Goal: Task Accomplishment & Management: Manage account settings

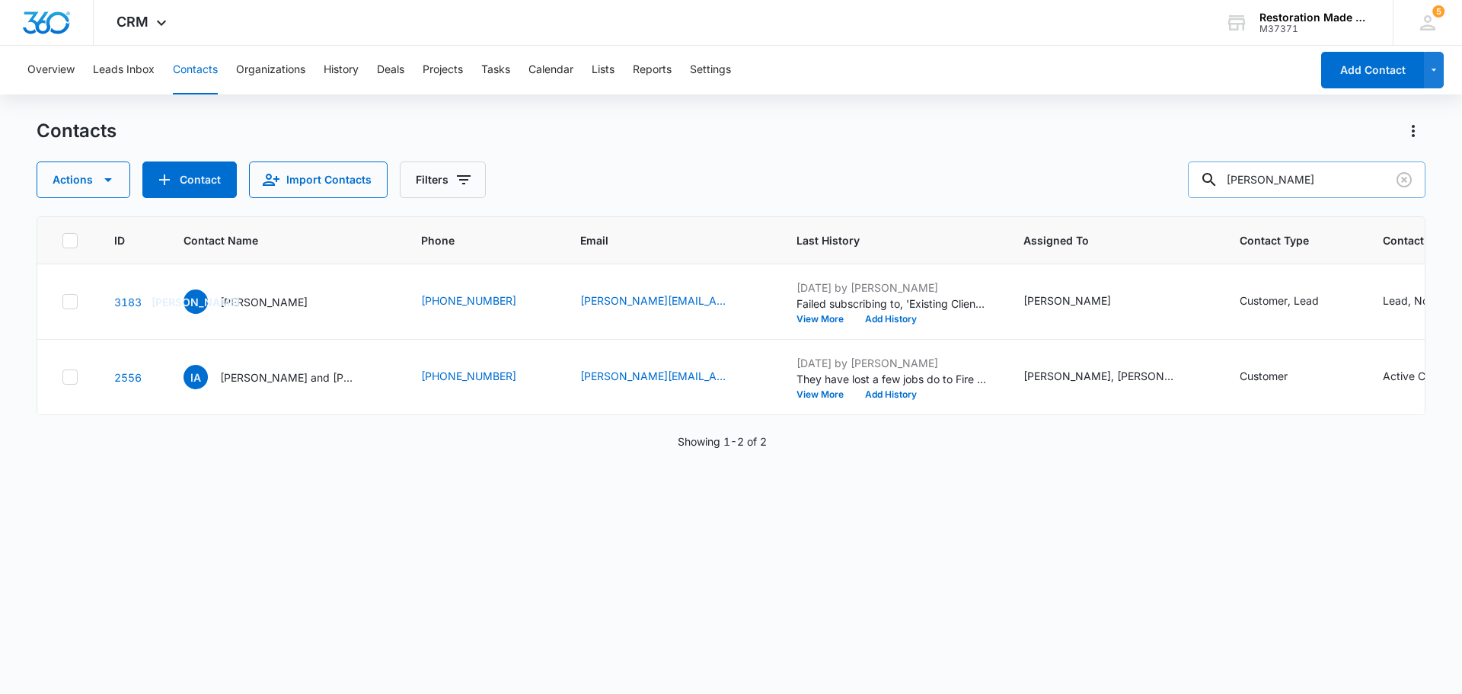
click at [1309, 182] on input "[PERSON_NAME]" at bounding box center [1307, 179] width 238 height 37
type input "i"
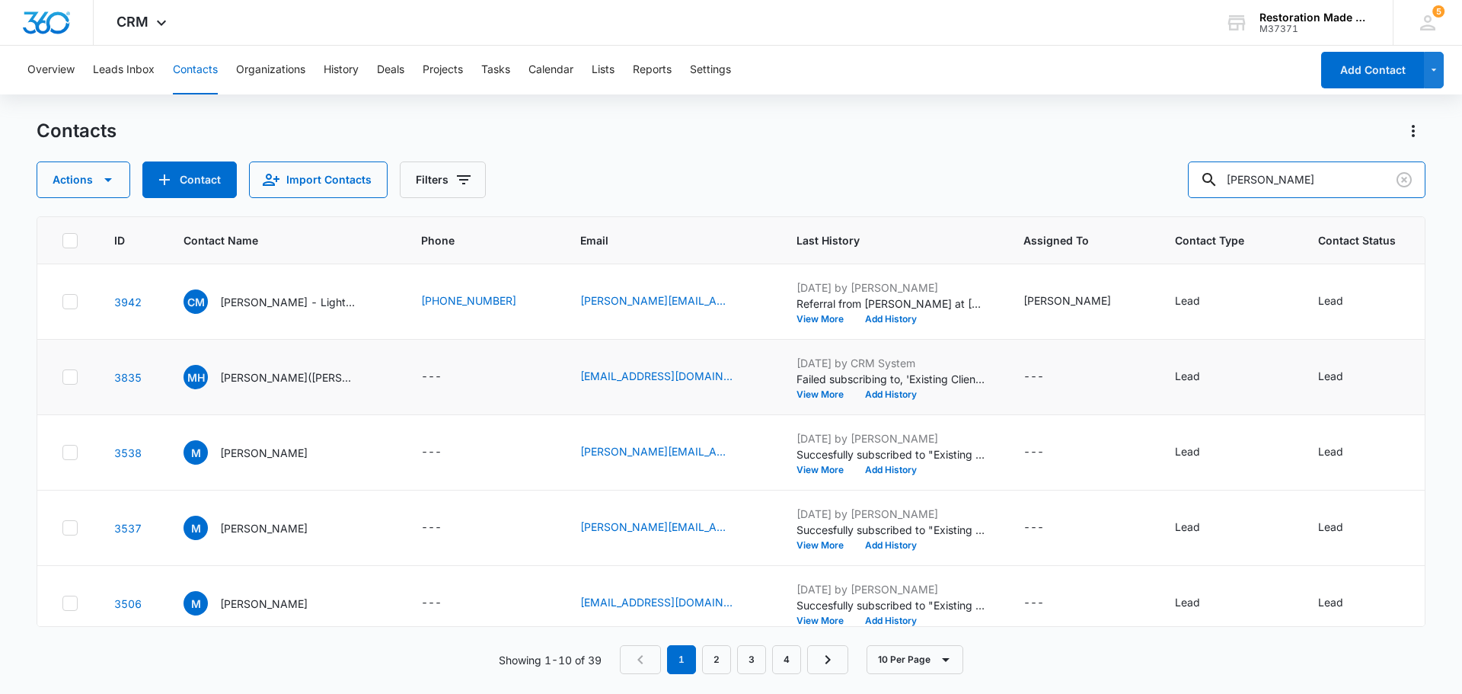
type input "[PERSON_NAME]"
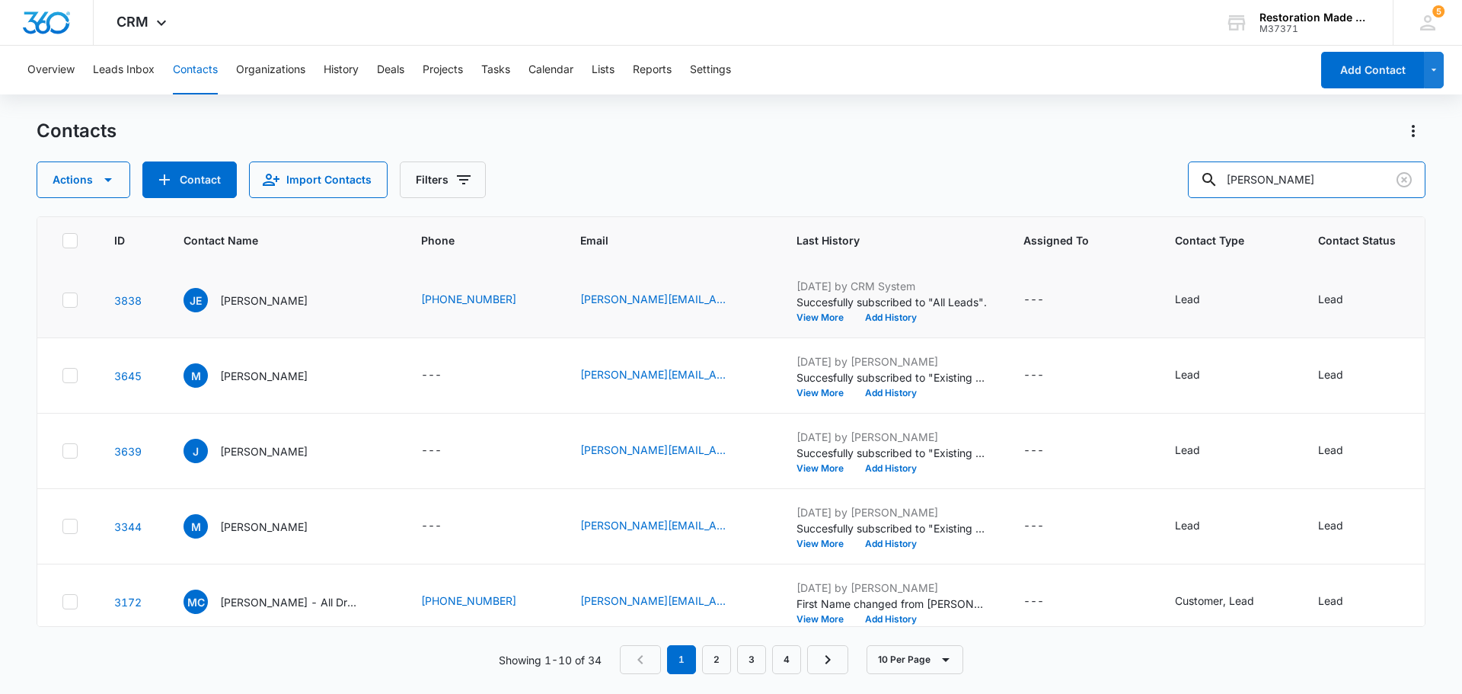
scroll to position [305, 0]
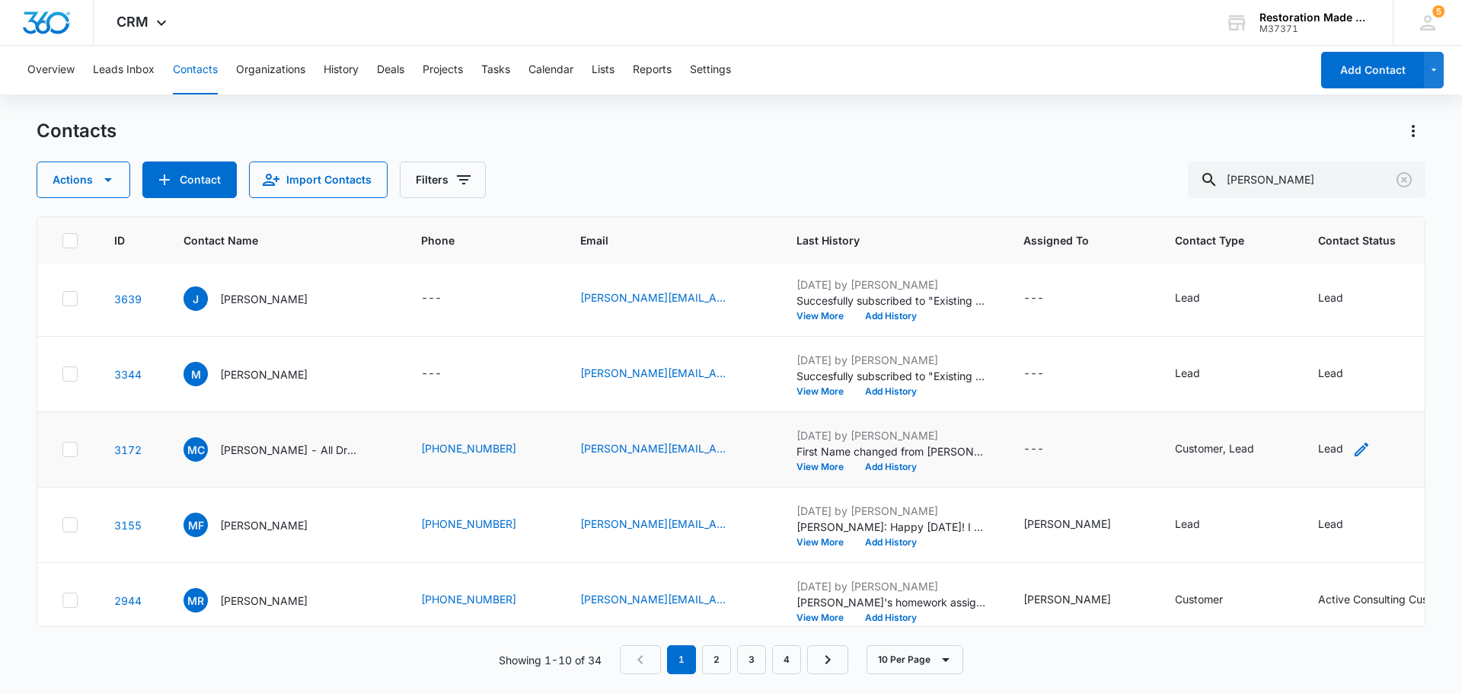
click at [1353, 450] on icon "Contact Status - Lead - Select to Edit Field" at bounding box center [1362, 449] width 18 height 18
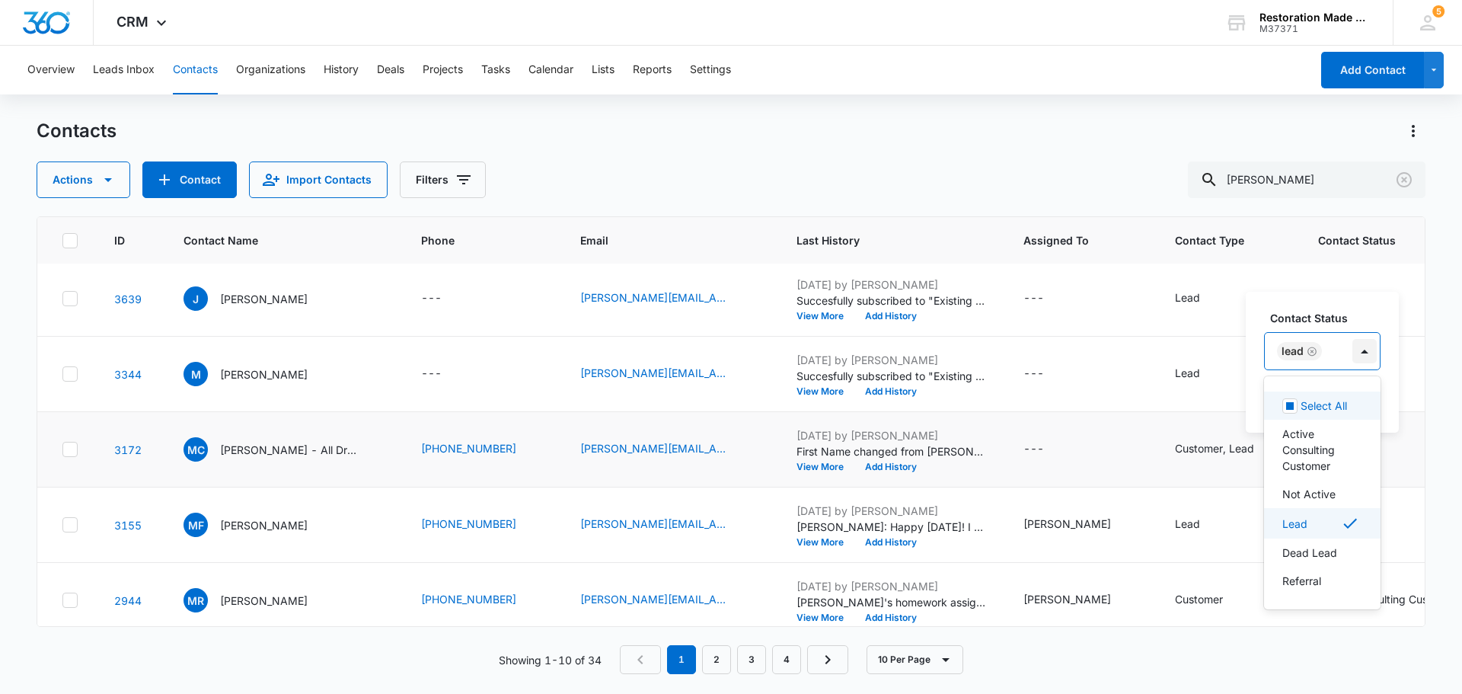
click at [1373, 351] on div at bounding box center [1365, 351] width 24 height 24
click at [1328, 471] on p "Active Consulting Customer" at bounding box center [1321, 450] width 77 height 48
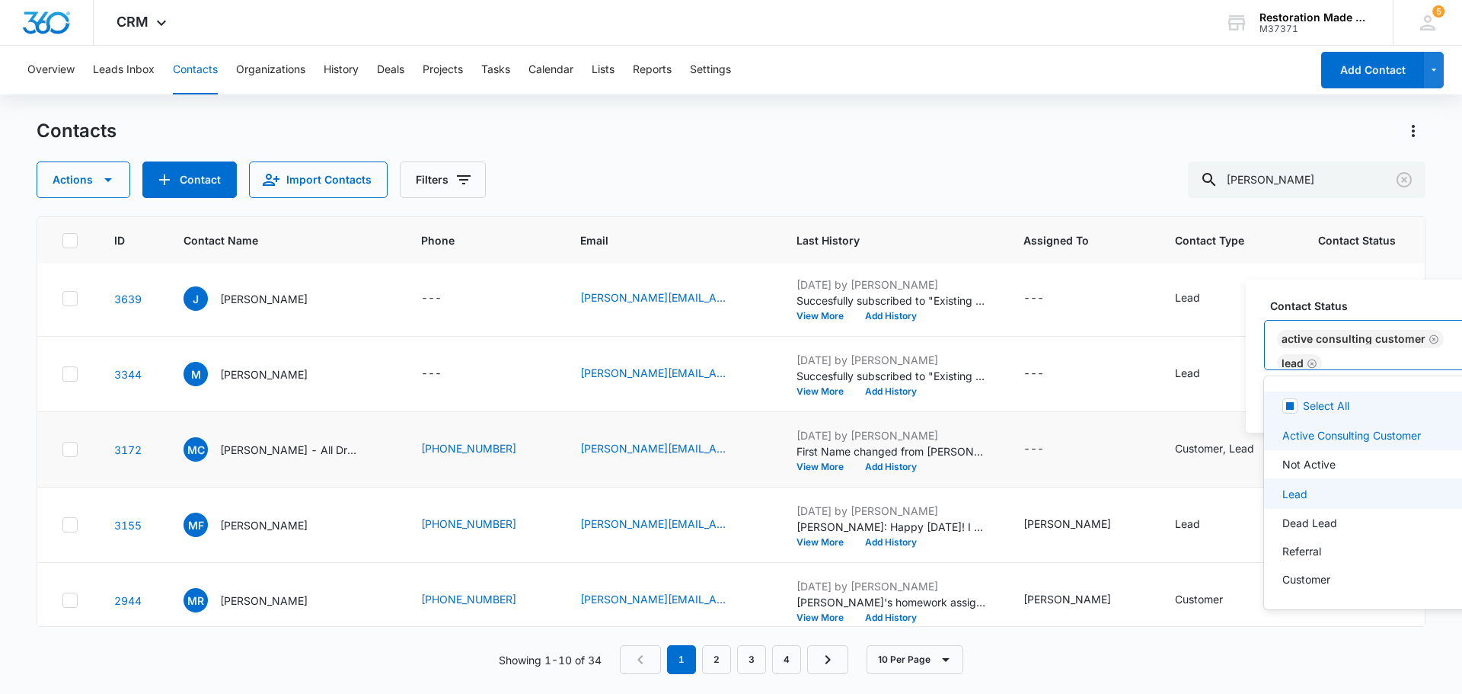
click at [1311, 364] on icon "Remove Lead" at bounding box center [1312, 363] width 11 height 11
click at [1386, 315] on label "Contact Status" at bounding box center [1389, 318] width 238 height 16
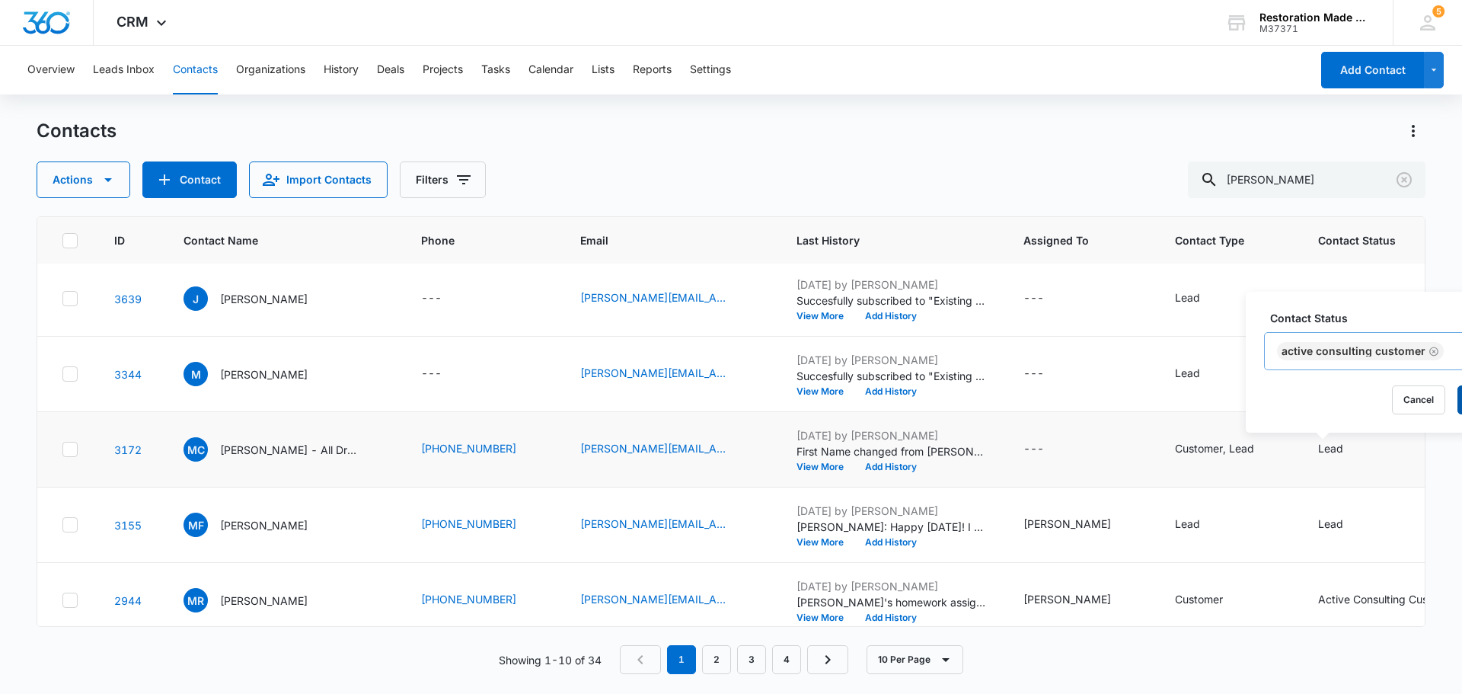
click at [1459, 389] on button "Save" at bounding box center [1480, 399] width 45 height 29
click at [266, 447] on p "[PERSON_NAME] - All Dry Denver" at bounding box center [288, 450] width 137 height 16
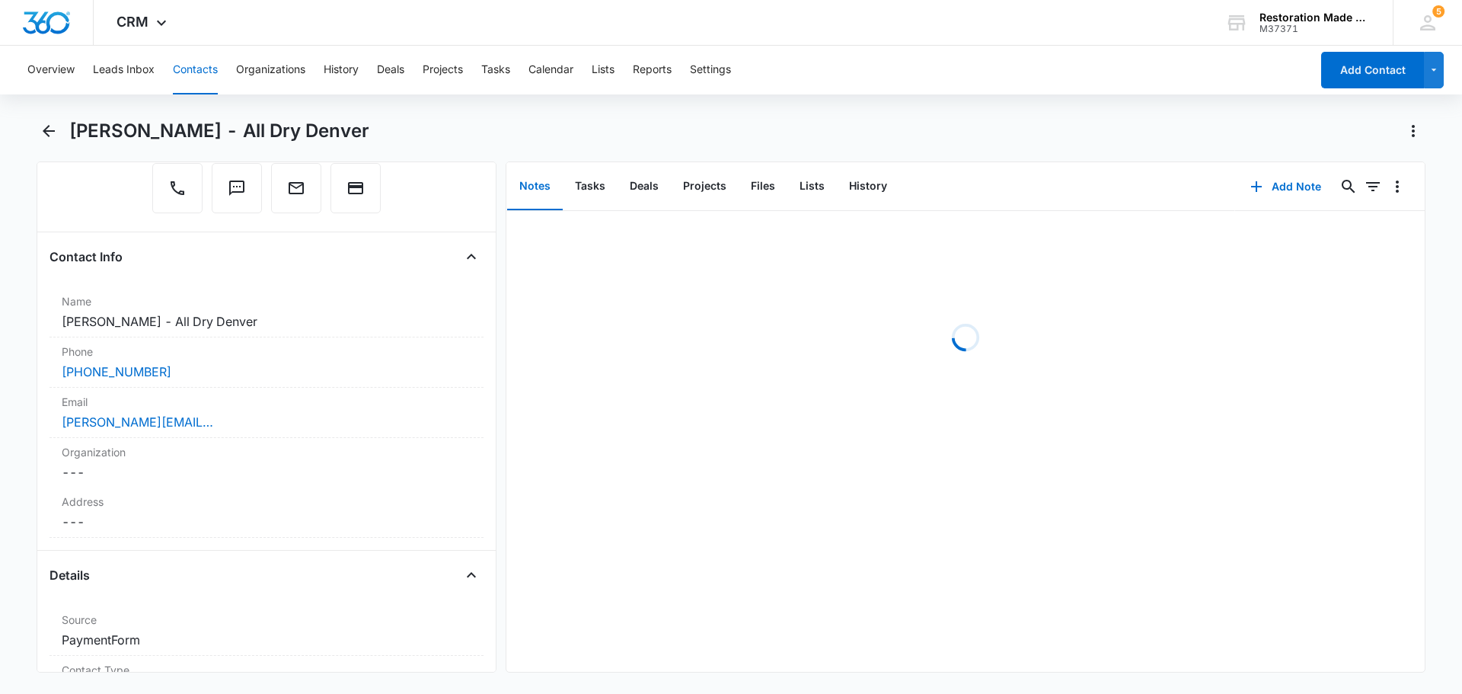
scroll to position [229, 0]
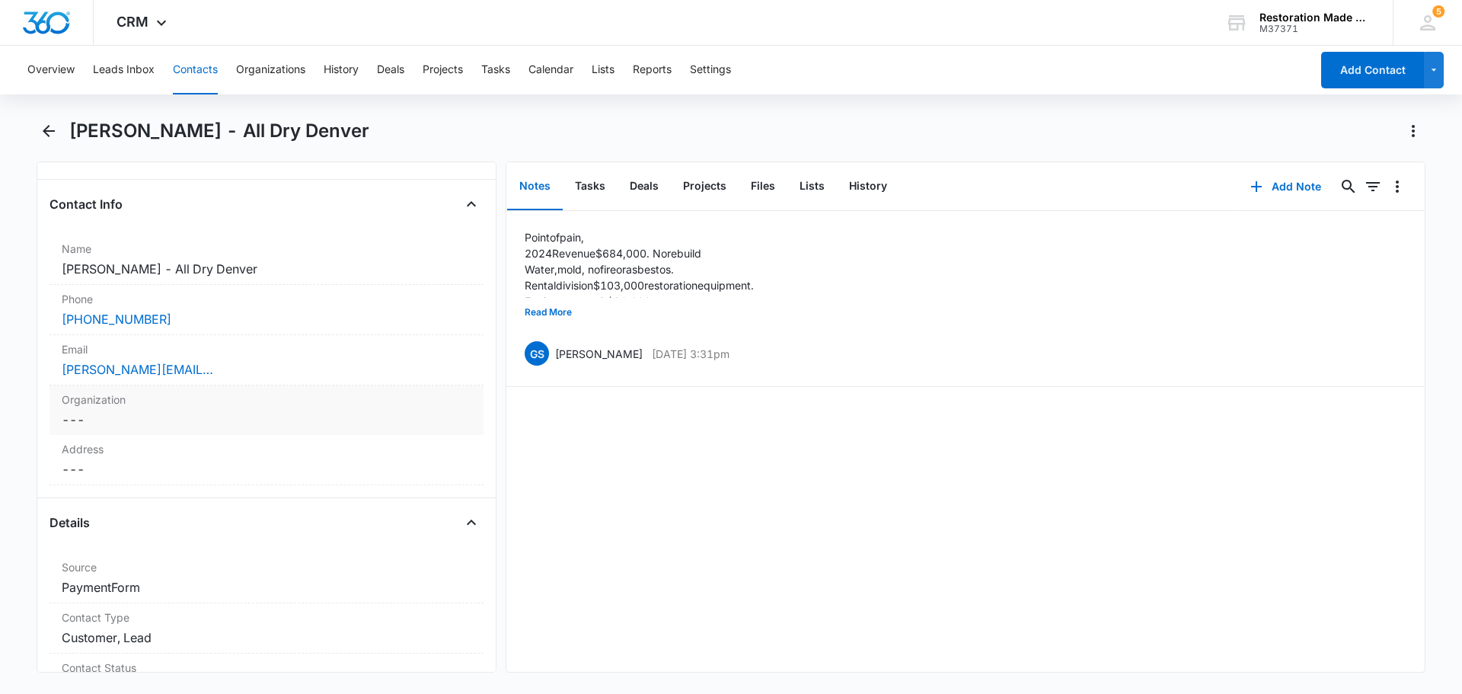
click at [206, 372] on div "[PERSON_NAME][EMAIL_ADDRESS][DOMAIN_NAME]" at bounding box center [267, 369] width 410 height 18
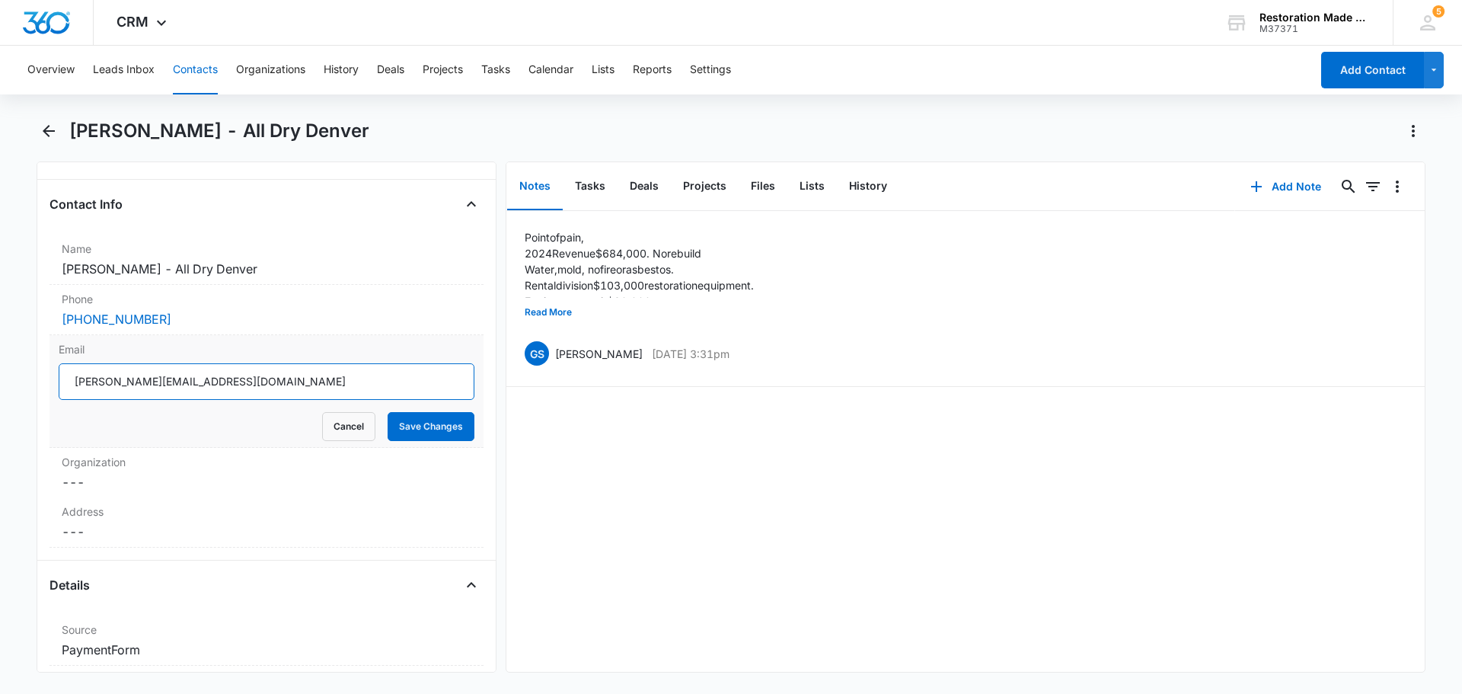
click at [98, 384] on input "[PERSON_NAME][EMAIL_ADDRESS][DOMAIN_NAME]" at bounding box center [267, 381] width 416 height 37
type input "[EMAIL_ADDRESS][DOMAIN_NAME]"
click at [410, 417] on button "Save Changes" at bounding box center [431, 426] width 87 height 29
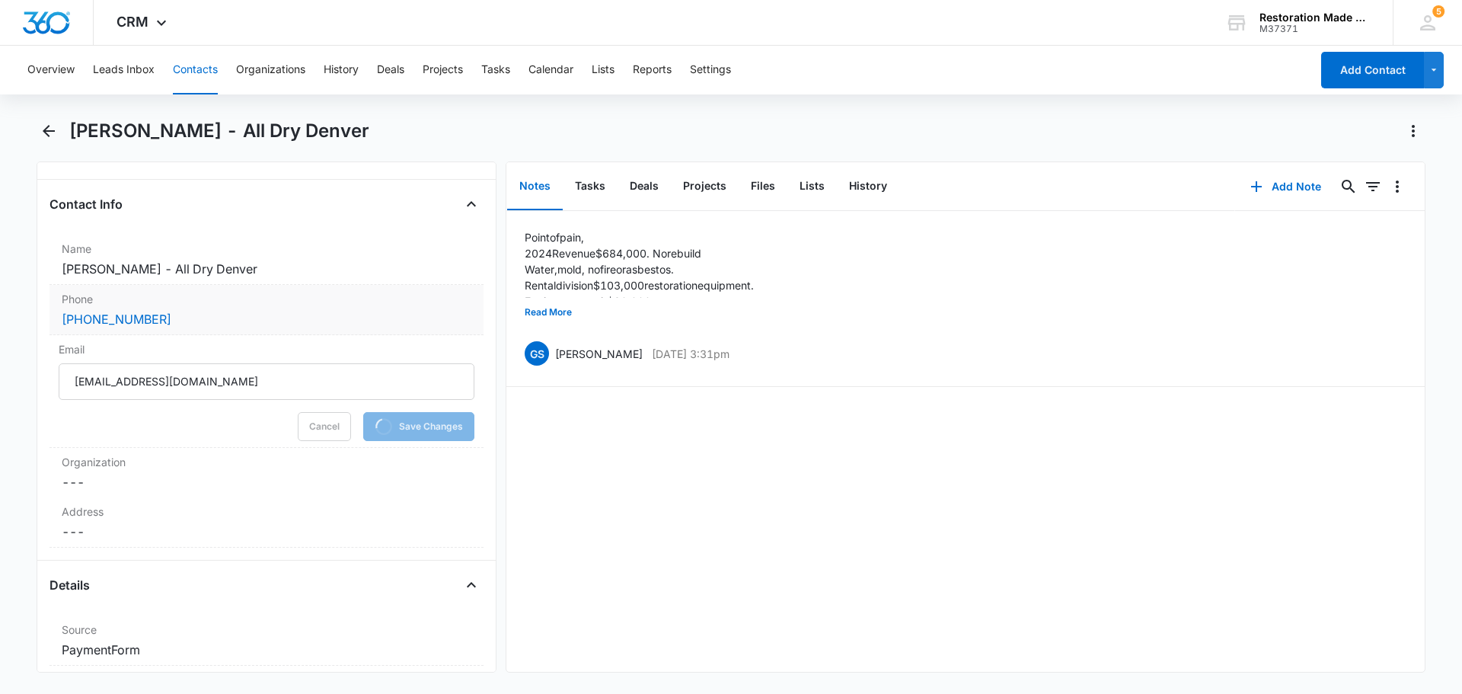
click at [169, 318] on div "[PHONE_NUMBER]" at bounding box center [267, 319] width 410 height 18
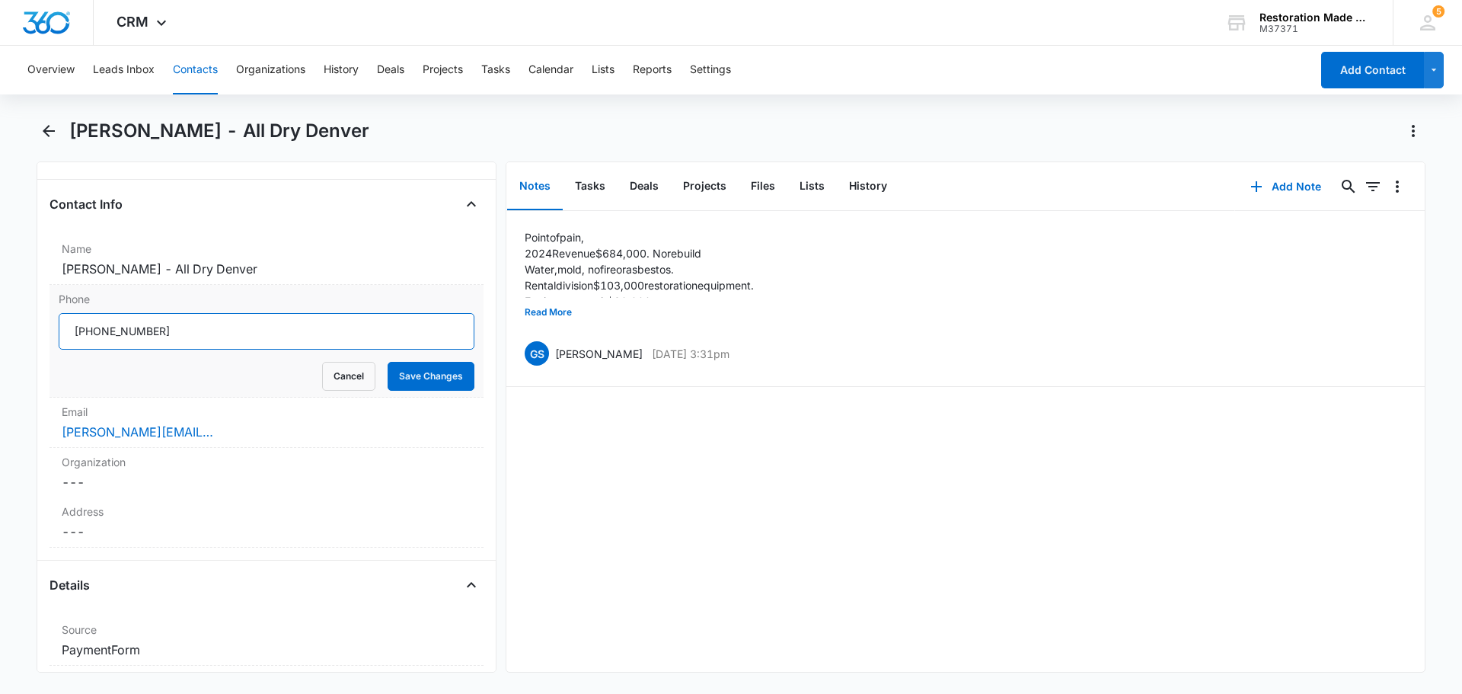
click at [170, 331] on input "Phone" at bounding box center [267, 331] width 416 height 37
type input "3"
type input "[PHONE_NUMBER]"
click at [388, 369] on button "Save Changes" at bounding box center [431, 376] width 87 height 29
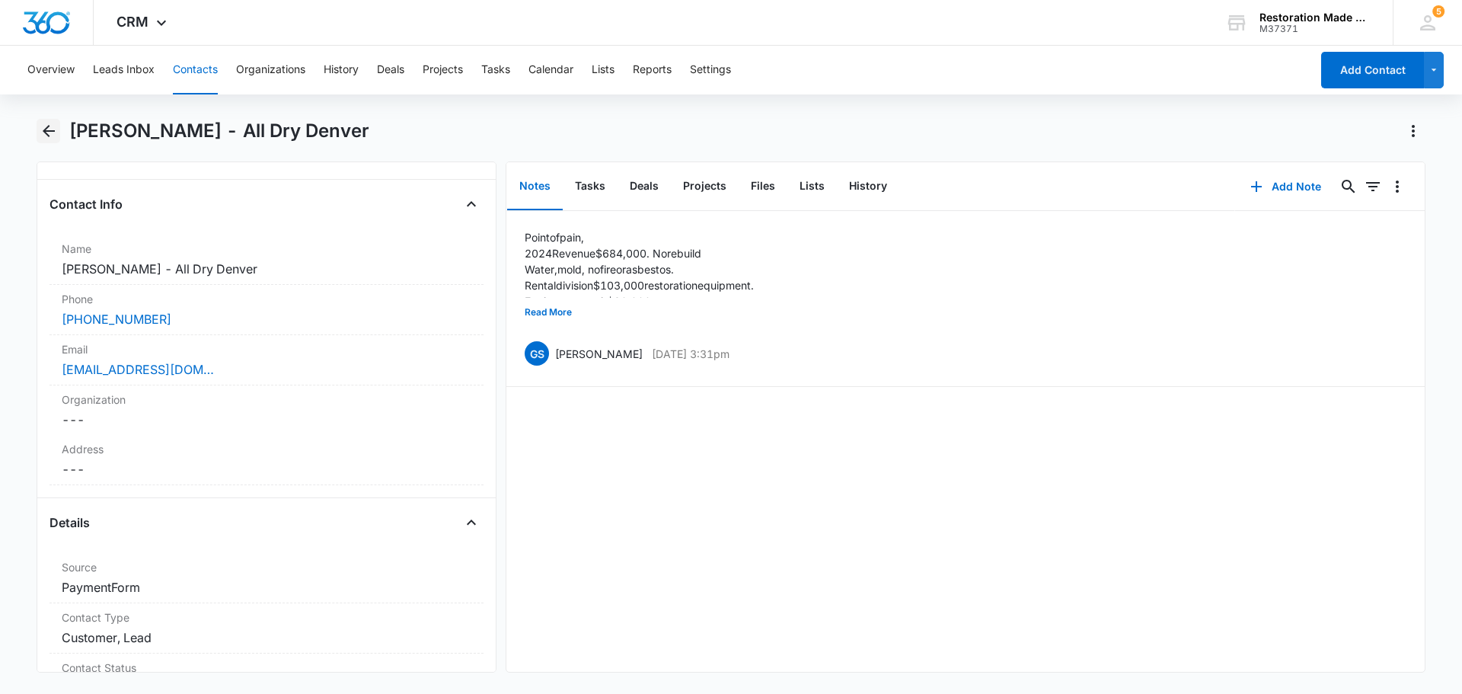
click at [50, 133] on icon "Back" at bounding box center [49, 131] width 18 height 18
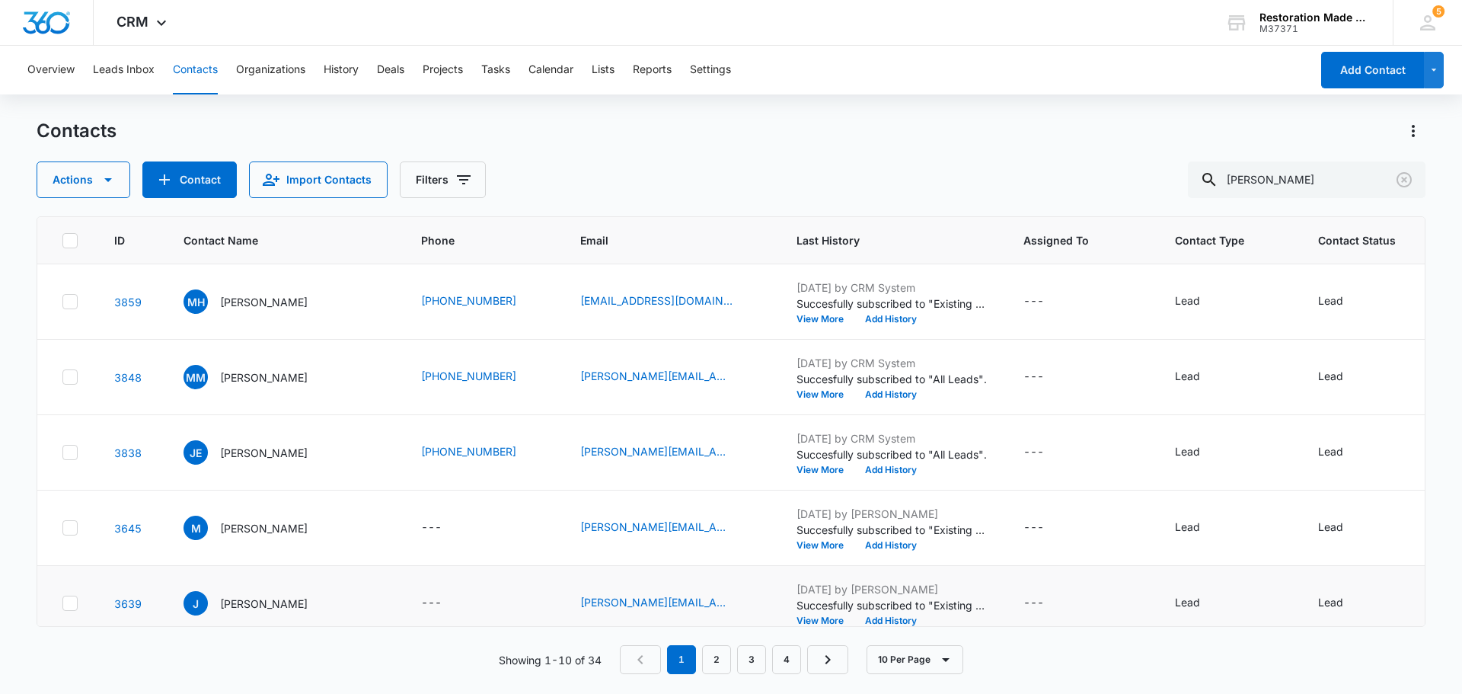
scroll to position [305, 0]
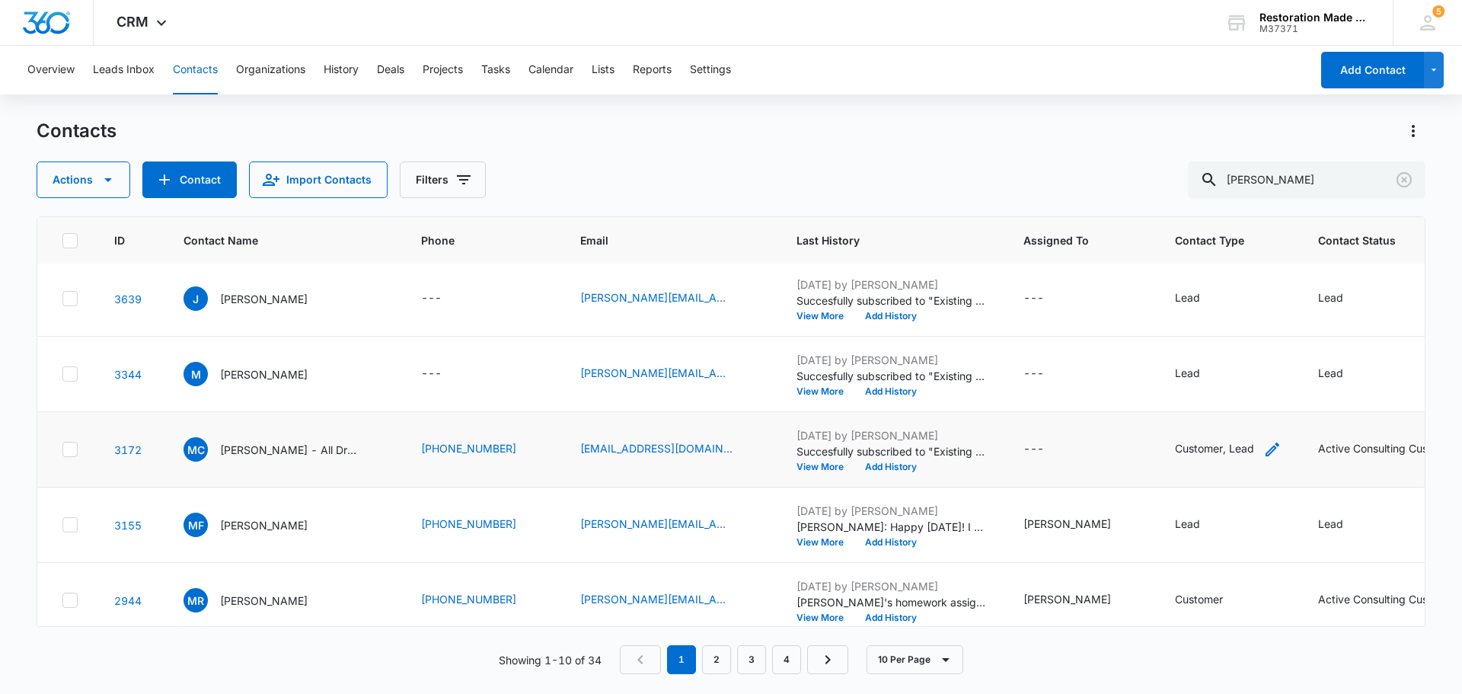
click at [1239, 450] on div "Customer, Lead" at bounding box center [1228, 449] width 107 height 18
click at [1232, 353] on icon "Remove Lead" at bounding box center [1235, 351] width 11 height 11
click at [1245, 401] on button "Save" at bounding box center [1233, 399] width 45 height 29
click at [1401, 177] on icon "Clear" at bounding box center [1404, 180] width 18 height 18
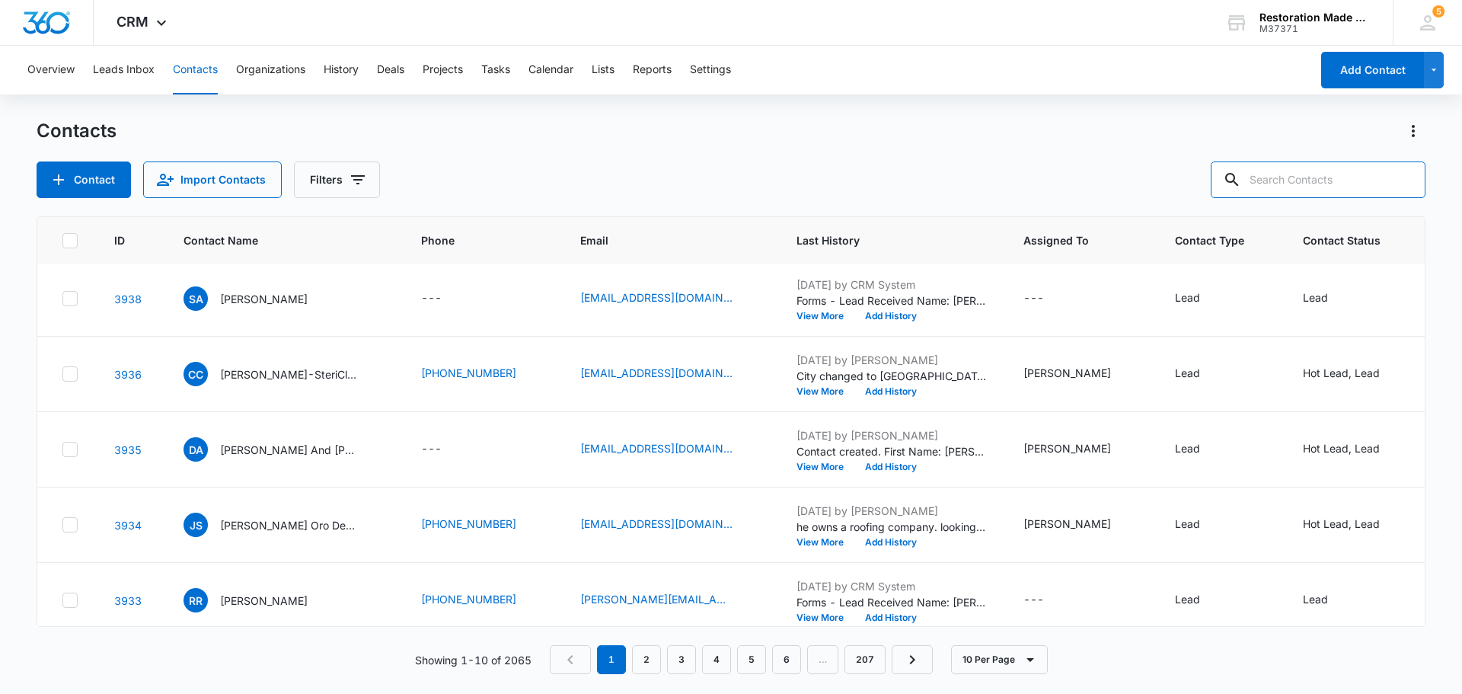
scroll to position [0, 0]
